Goal: Task Accomplishment & Management: Manage account settings

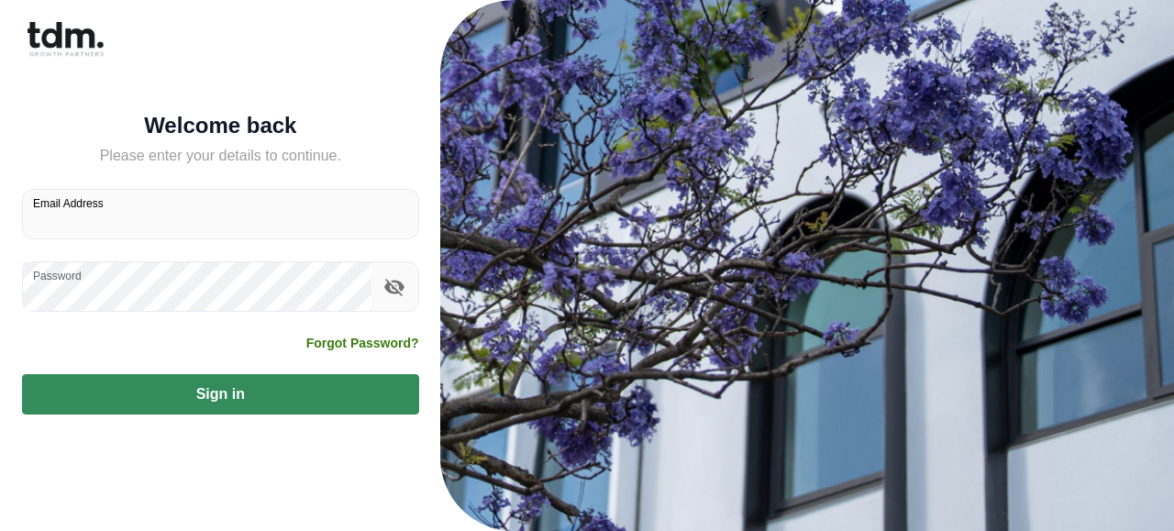
click at [150, 206] on input "Email Address" at bounding box center [220, 214] width 395 height 49
click at [159, 212] on input "Email Address" at bounding box center [220, 214] width 395 height 49
click at [123, 215] on input "Email Address" at bounding box center [220, 214] width 395 height 49
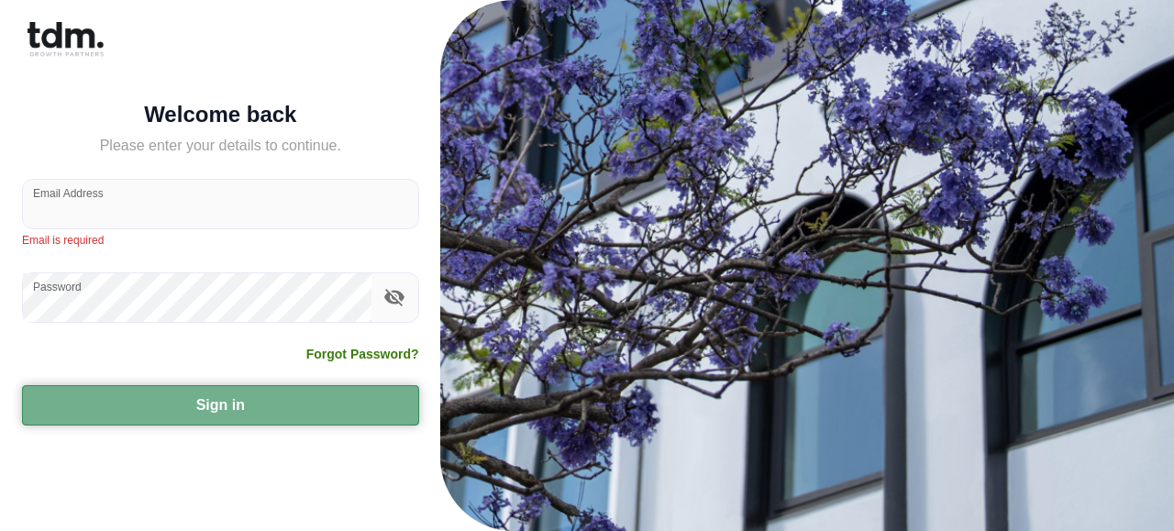
click at [216, 395] on button "Sign in" at bounding box center [220, 405] width 397 height 40
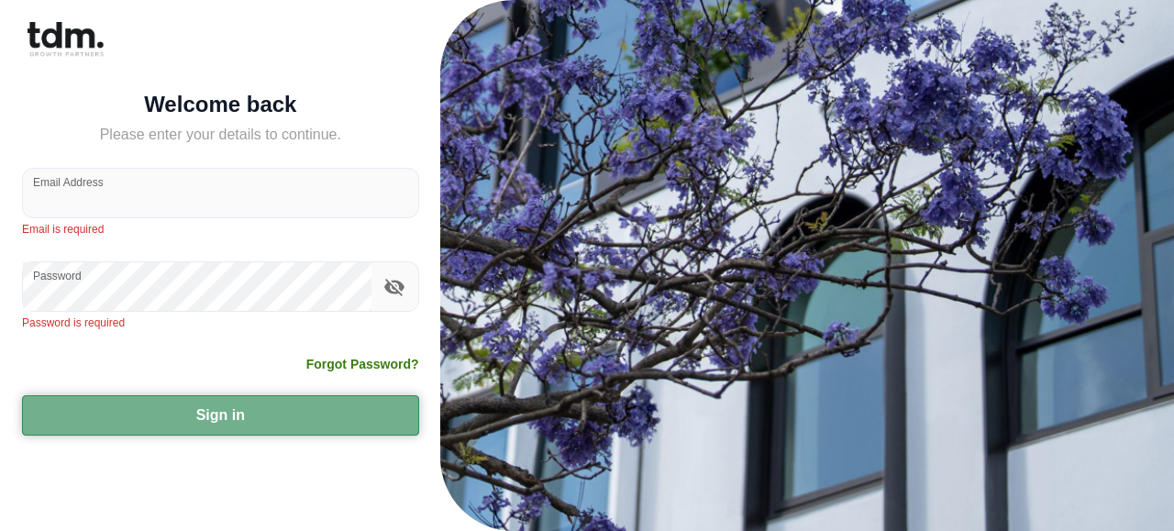
click at [215, 423] on button "Sign in" at bounding box center [220, 415] width 397 height 40
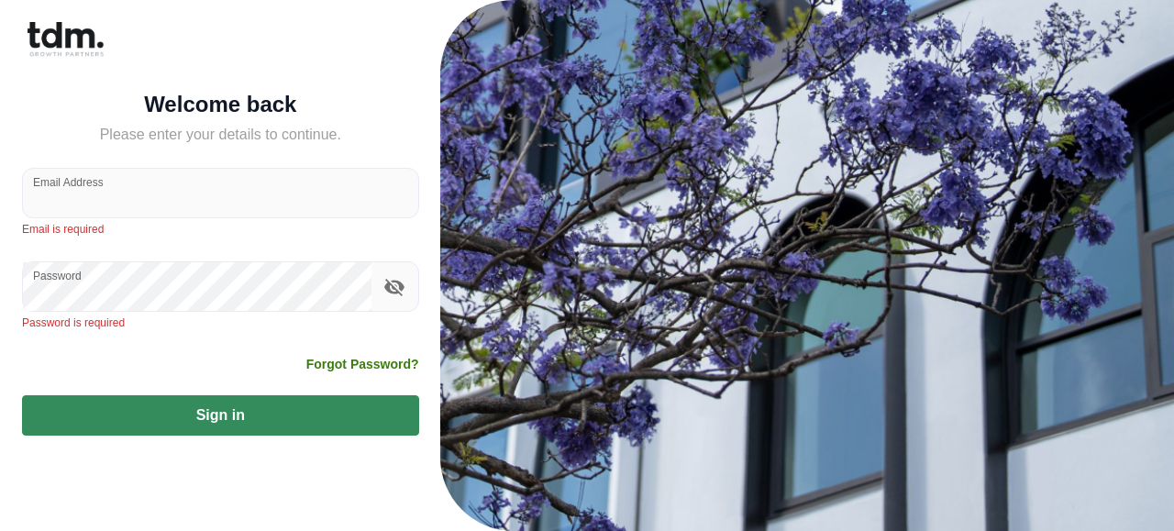
click at [309, 373] on div "Forgot Password?" at bounding box center [220, 375] width 397 height 40
click at [94, 183] on label "Email Address" at bounding box center [68, 182] width 71 height 16
click at [94, 183] on input "Email Address" at bounding box center [220, 193] width 395 height 49
click at [94, 183] on label "Email Address" at bounding box center [68, 182] width 71 height 16
click at [94, 183] on input "Email Address" at bounding box center [220, 193] width 395 height 49
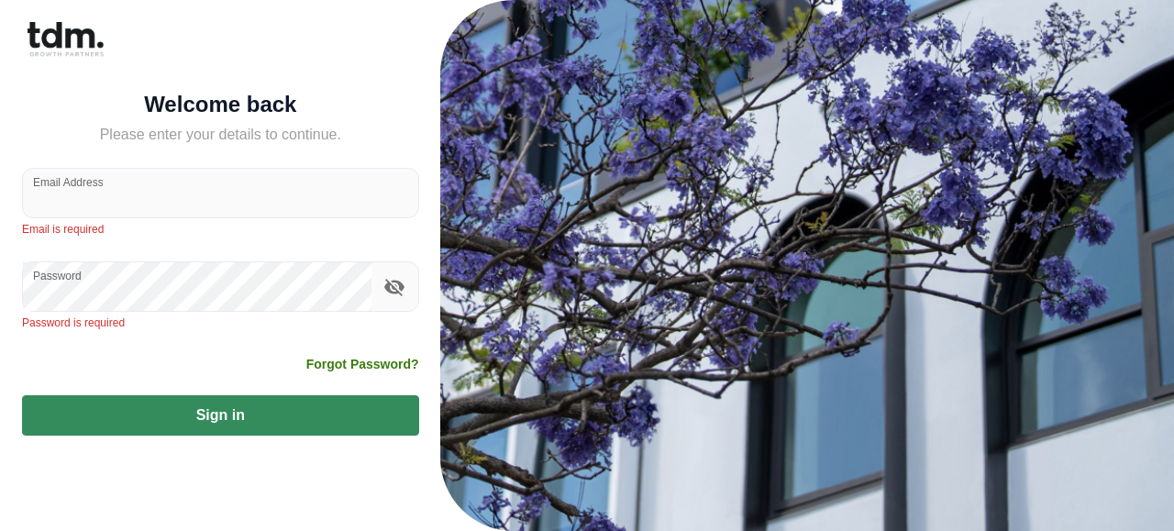
click at [94, 183] on label "Email Address" at bounding box center [68, 182] width 71 height 16
click at [94, 183] on input "Email Address" at bounding box center [220, 193] width 395 height 49
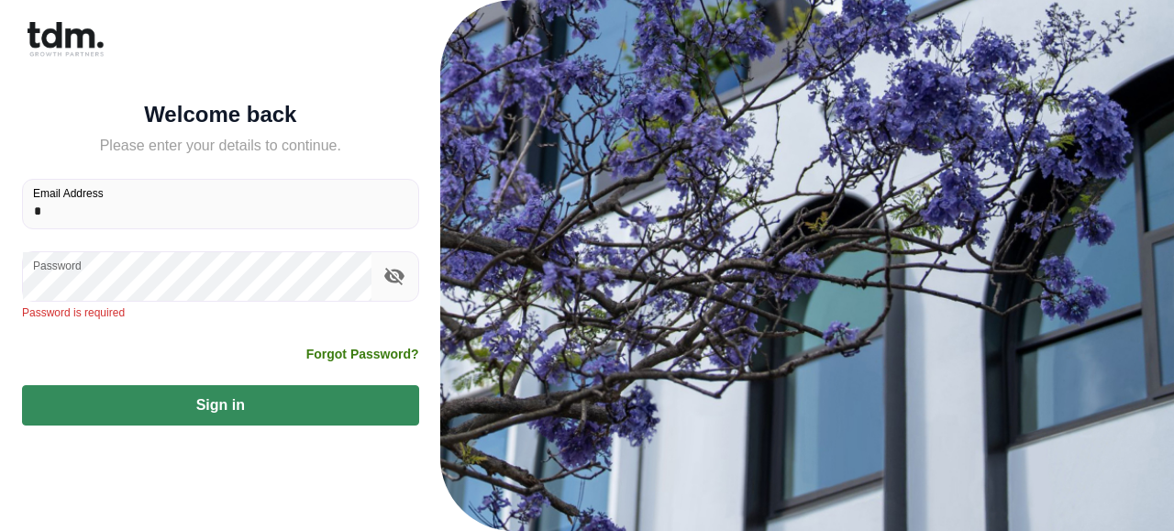
type input "**********"
